Goal: Information Seeking & Learning: Understand process/instructions

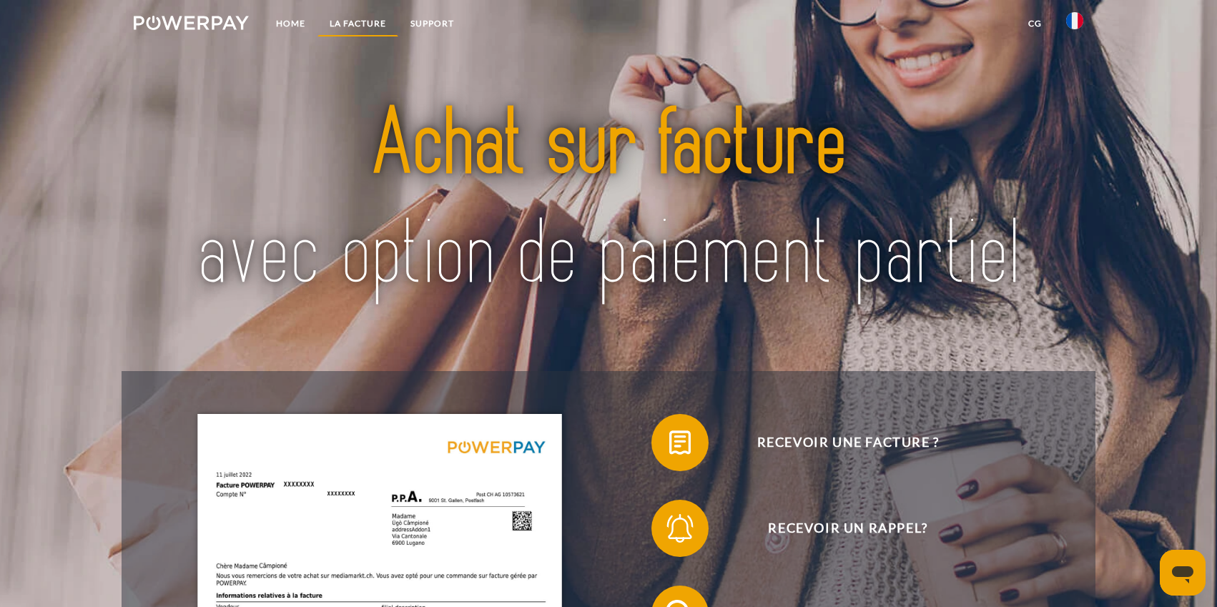
click at [342, 19] on link "LA FACTURE" at bounding box center [357, 24] width 81 height 26
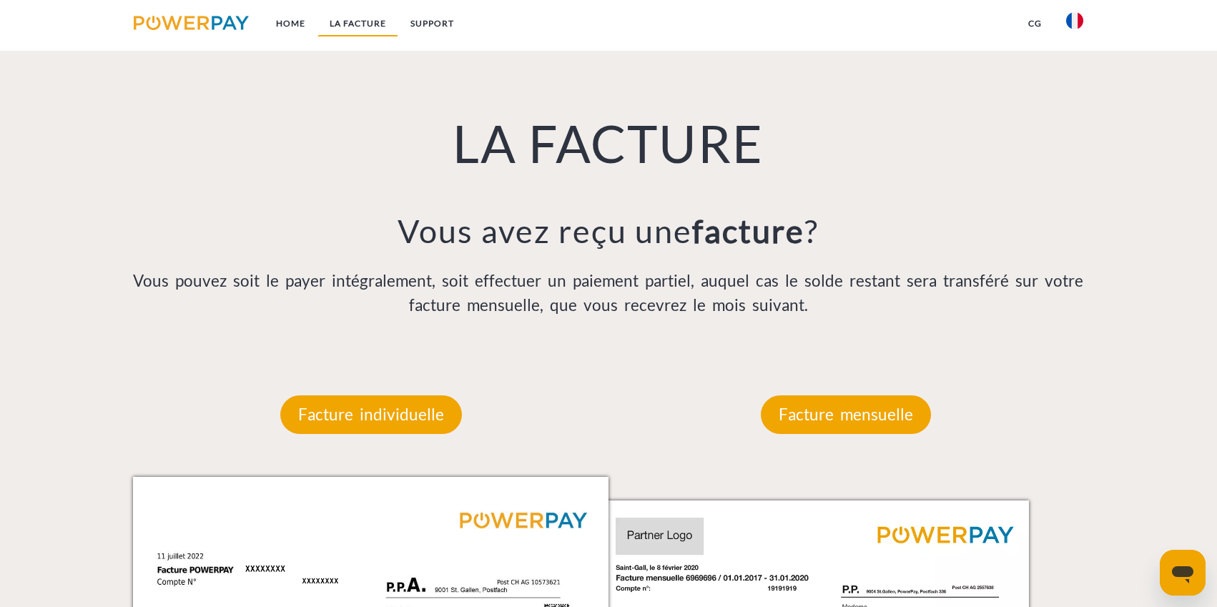
scroll to position [1045, 0]
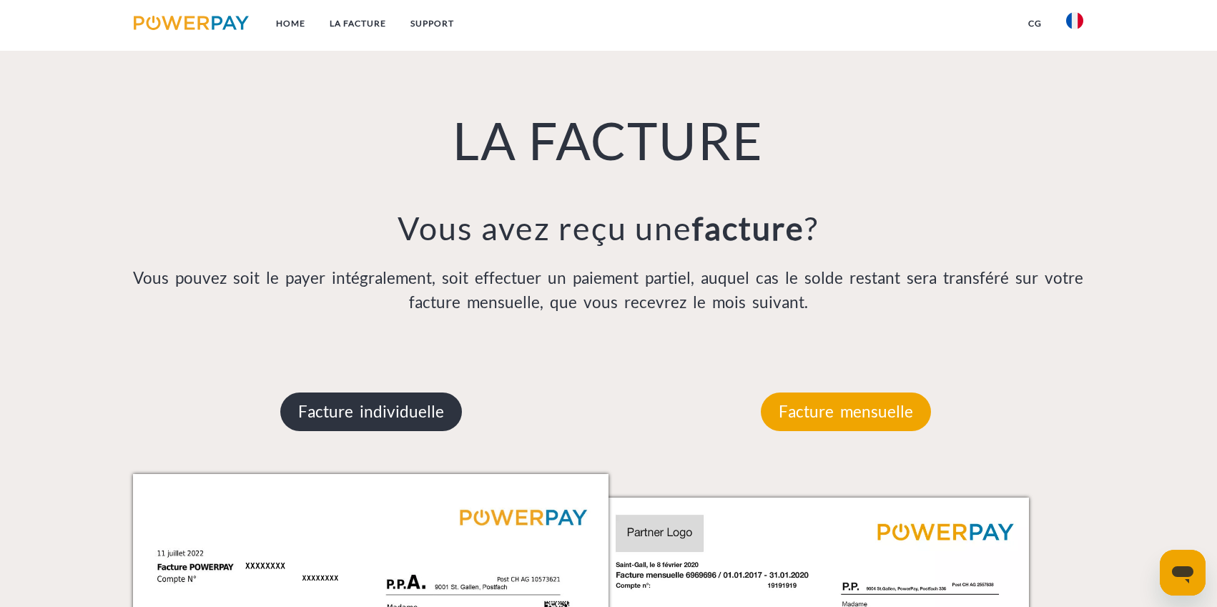
click at [340, 403] on p "Facture individuelle" at bounding box center [371, 412] width 182 height 39
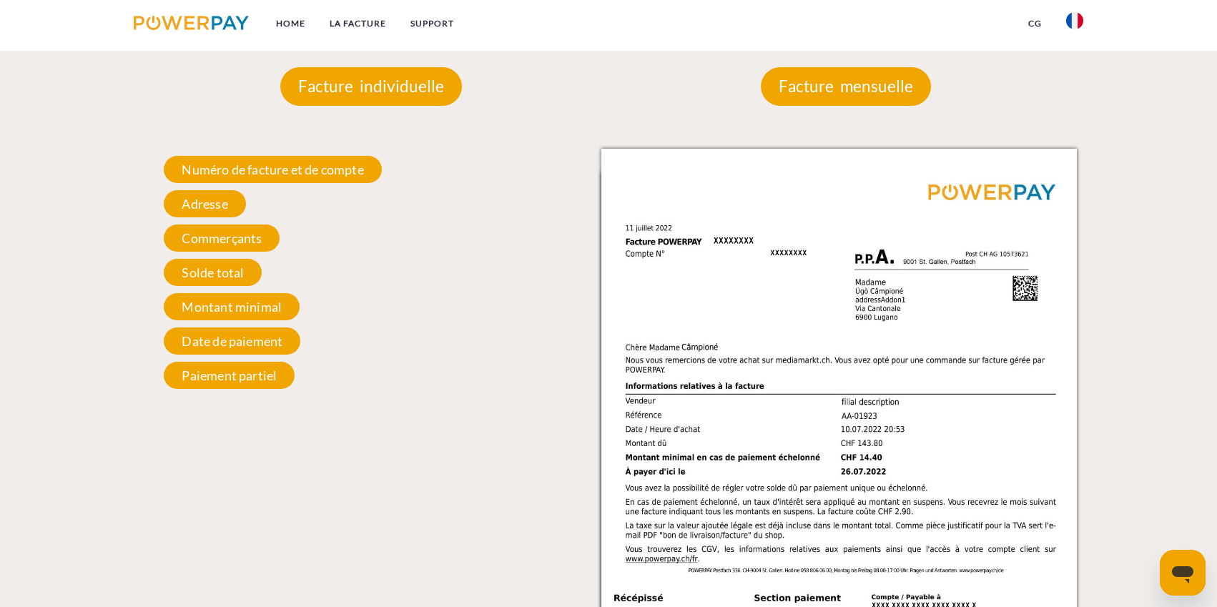
scroll to position [1374, 0]
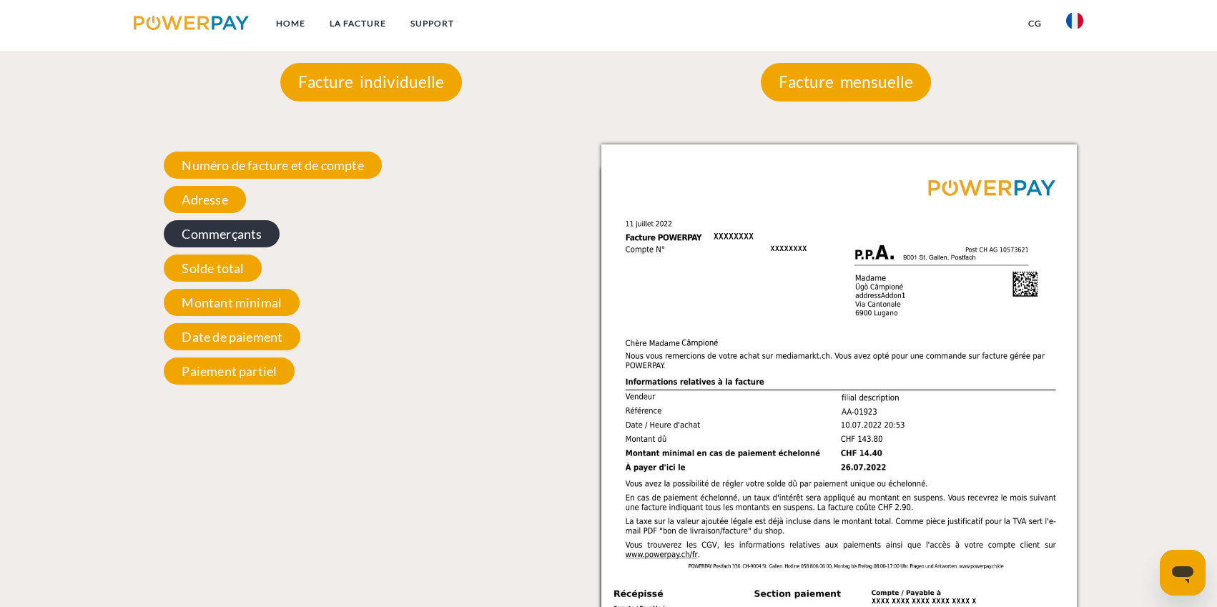
click at [251, 232] on span "Commerçants" at bounding box center [222, 233] width 116 height 27
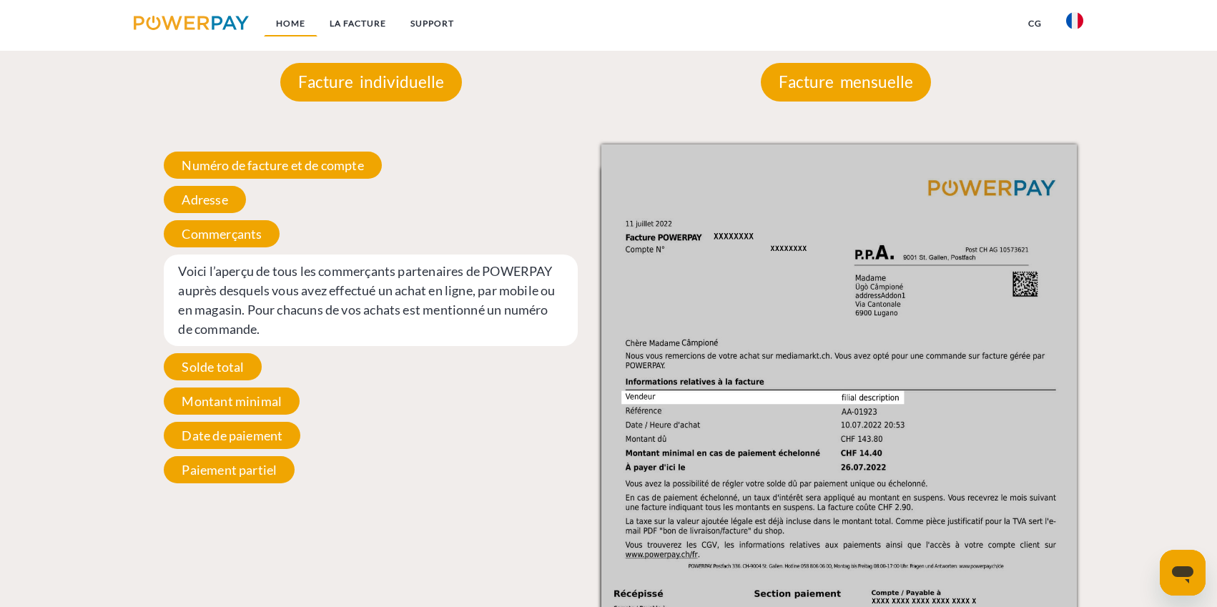
click at [284, 28] on link "Home" at bounding box center [291, 24] width 54 height 26
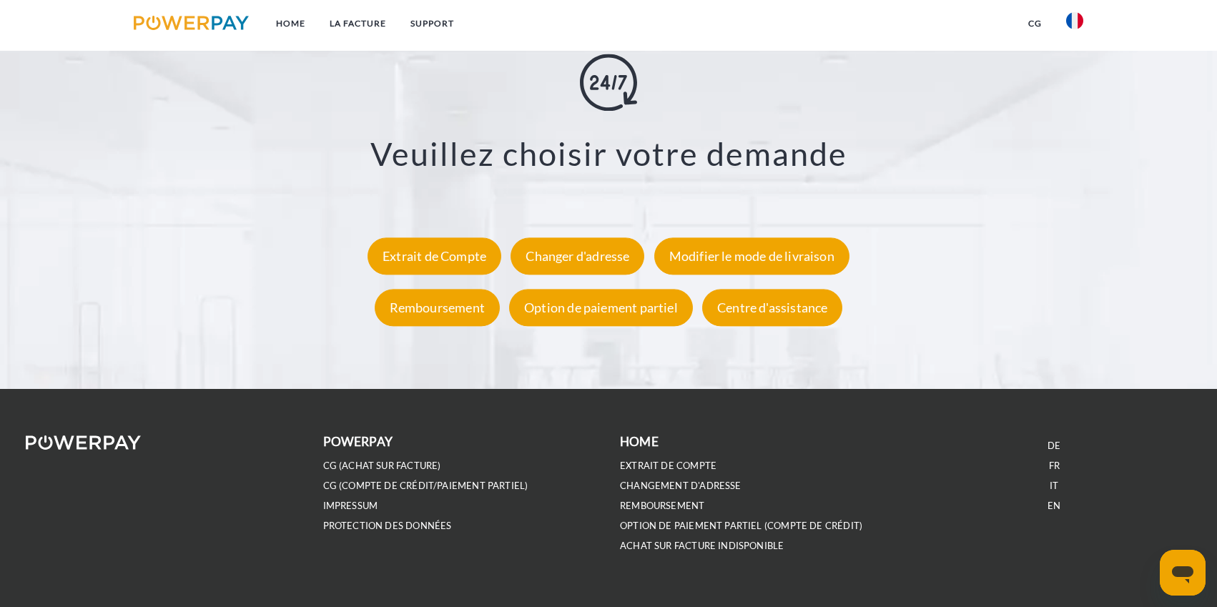
scroll to position [2771, 0]
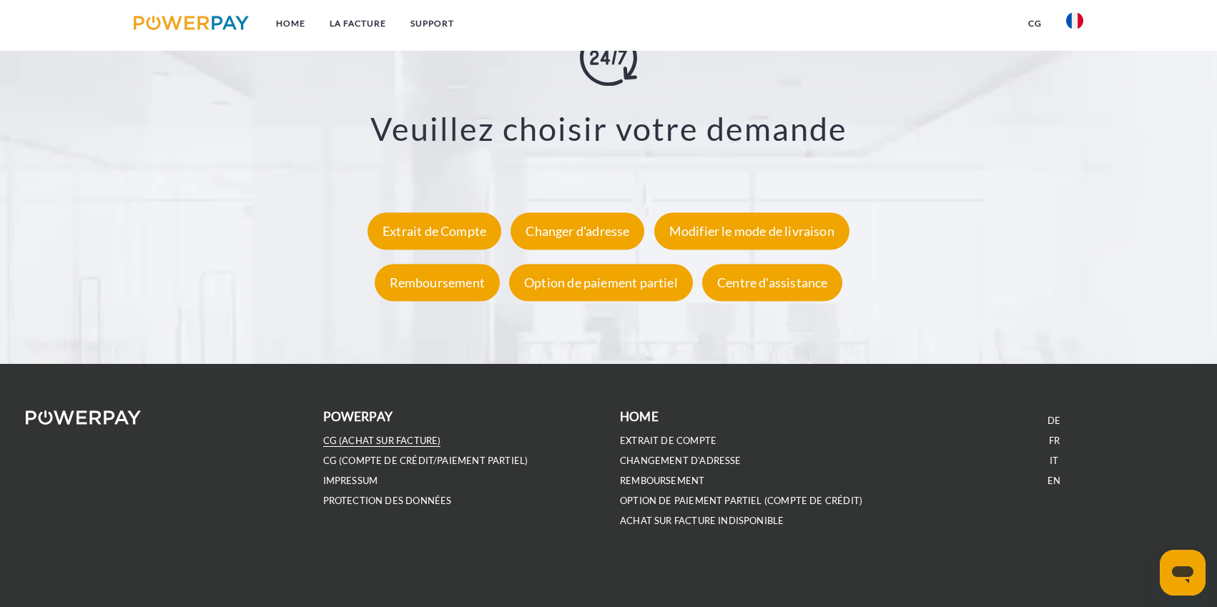
click at [402, 436] on link "CG (achat sur facture)" at bounding box center [382, 441] width 118 height 12
